Goal: Information Seeking & Learning: Learn about a topic

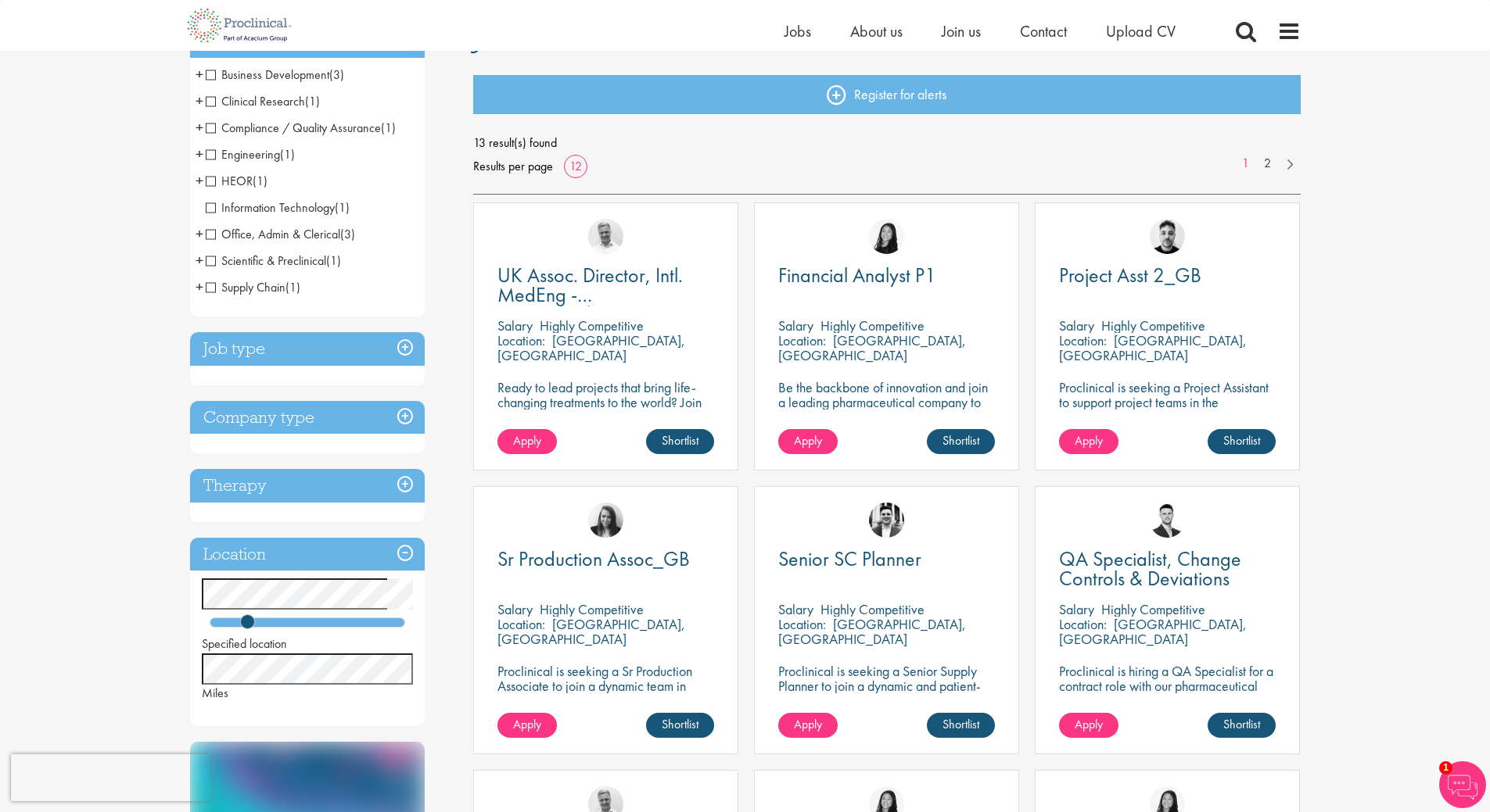
scroll to position [157, 0]
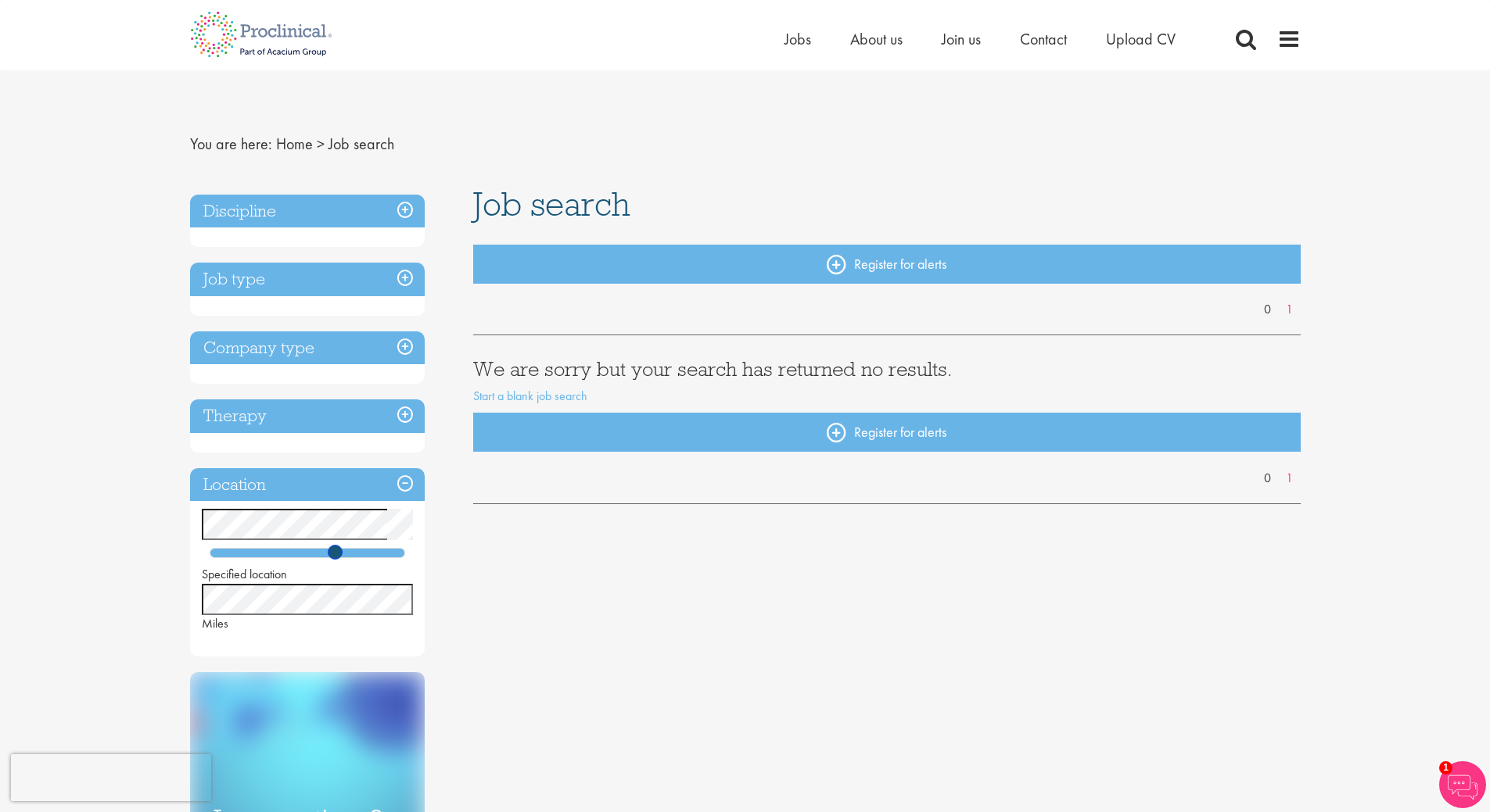
drag, startPoint x: 245, startPoint y: 550, endPoint x: 335, endPoint y: 563, distance: 90.9
click at [335, 563] on div "Specified location Miles" at bounding box center [307, 571] width 235 height 124
